Goal: Check status: Check status

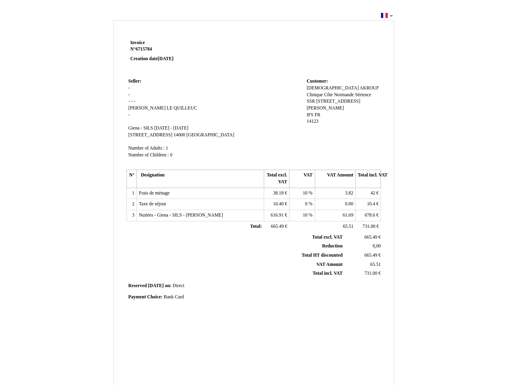
click at [138, 43] on span "Invoice" at bounding box center [137, 42] width 14 height 5
click at [145, 49] on span "6715784" at bounding box center [144, 49] width 16 height 5
click at [135, 81] on span "Seller:" at bounding box center [134, 81] width 13 height 5
click at [136, 108] on span "[PERSON_NAME]" at bounding box center [146, 108] width 37 height 5
click at [166, 108] on span "LE QUILLEUC" at bounding box center [181, 108] width 30 height 5
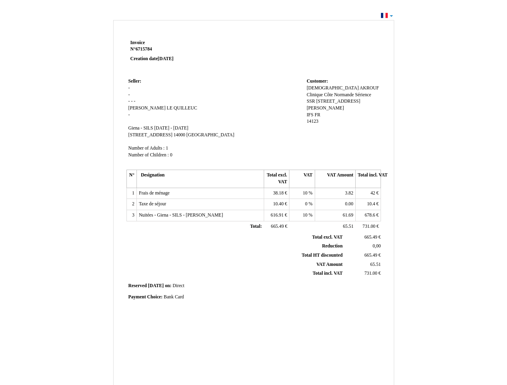
click at [141, 128] on span "Giena - SILS" at bounding box center [140, 128] width 25 height 5
click at [188, 128] on span "[DATE] - [DATE]" at bounding box center [171, 128] width 34 height 5
click at [147, 135] on span "[STREET_ADDRESS]" at bounding box center [150, 134] width 44 height 5
click at [173, 135] on span "14000" at bounding box center [179, 134] width 12 height 5
click at [186, 135] on span "[GEOGRAPHIC_DATA]" at bounding box center [210, 134] width 48 height 5
